Goal: Check status: Check status

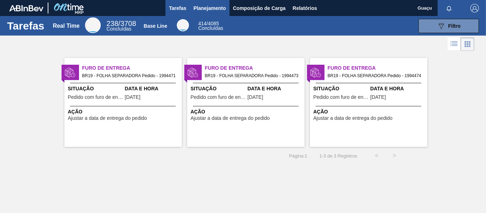
click at [212, 9] on span "Planejamento" at bounding box center [209, 8] width 32 height 9
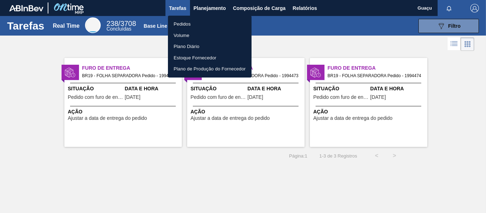
click at [186, 37] on li "Volume" at bounding box center [210, 35] width 84 height 11
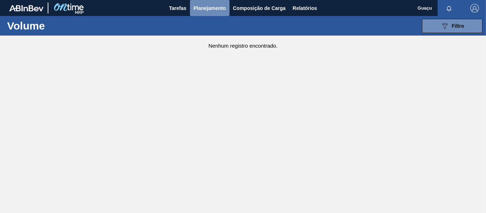
click at [214, 7] on span "Planejamento" at bounding box center [209, 8] width 32 height 9
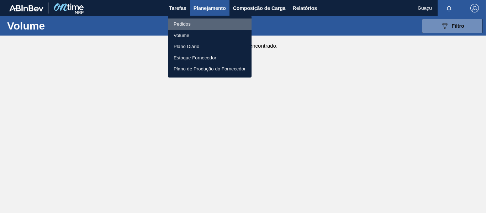
click at [192, 25] on li "Pedidos" at bounding box center [210, 23] width 84 height 11
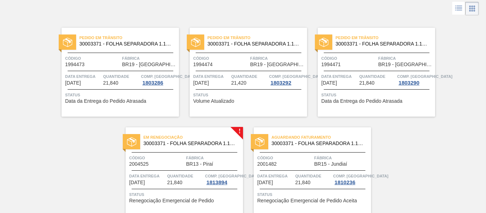
scroll to position [65, 0]
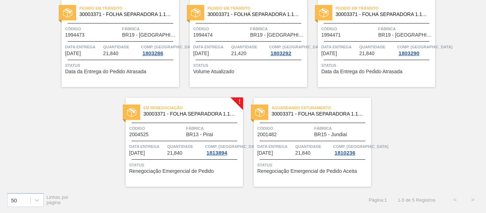
click at [194, 143] on span "Quantidade" at bounding box center [185, 146] width 36 height 7
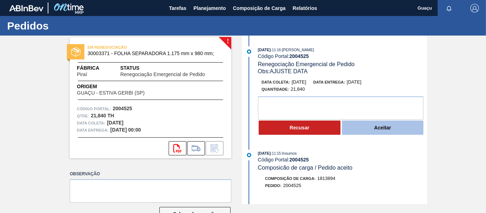
click at [377, 126] on button "Aceitar" at bounding box center [383, 128] width 82 height 14
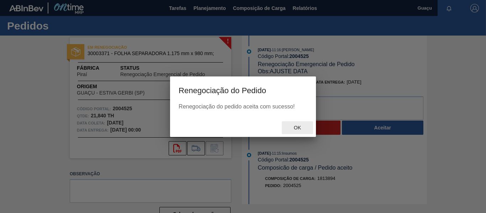
click at [300, 127] on span "Ok" at bounding box center [297, 128] width 18 height 6
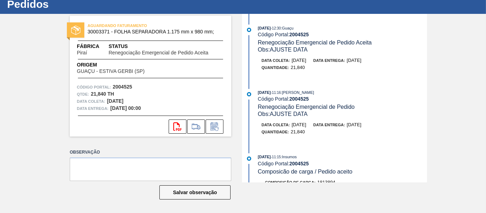
scroll to position [107, 0]
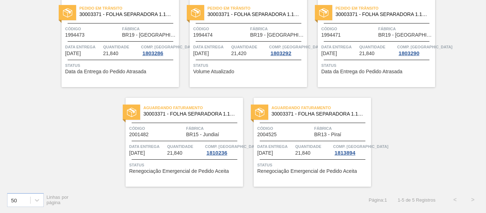
scroll to position [30, 0]
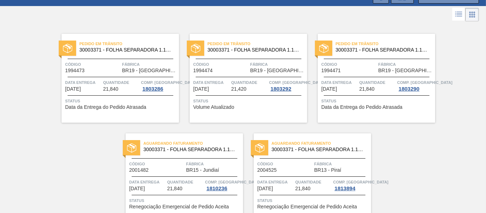
click at [129, 60] on div "Pedido em Trânsito 30003371 - FOLHA SEPARADORA 1.175 mm x 980 mm; Código 199447…" at bounding box center [120, 78] width 117 height 89
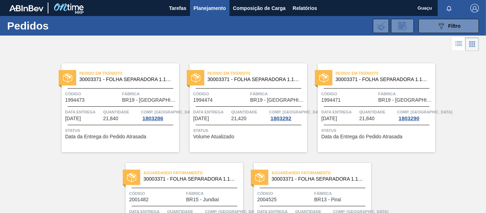
scroll to position [65, 0]
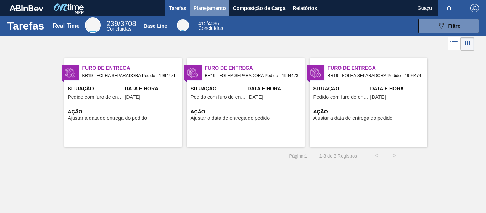
click at [217, 6] on span "Planejamento" at bounding box center [209, 8] width 32 height 9
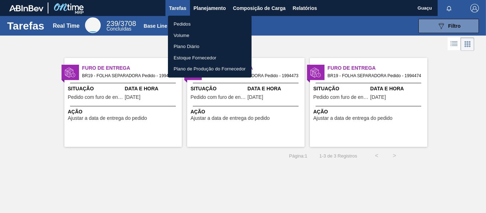
click at [195, 26] on li "Pedidos" at bounding box center [210, 23] width 84 height 11
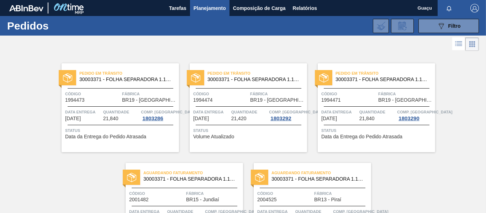
scroll to position [65, 0]
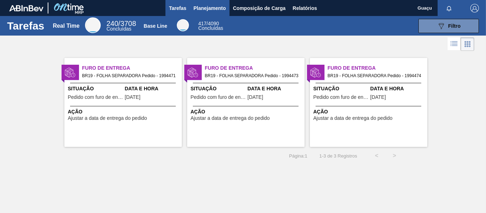
click at [216, 8] on span "Planejamento" at bounding box center [209, 8] width 32 height 9
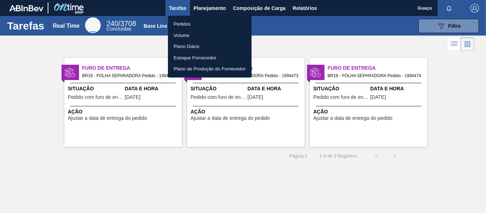
click at [204, 26] on li "Pedidos" at bounding box center [210, 23] width 84 height 11
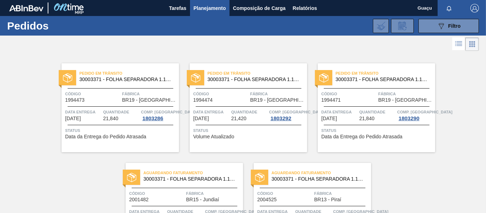
scroll to position [65, 0]
